Goal: Go to known website: Go to known website

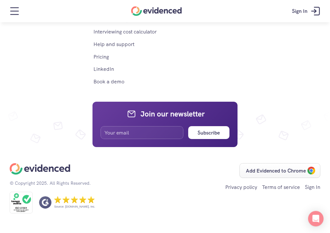
scroll to position [4208, 0]
